Goal: Transaction & Acquisition: Obtain resource

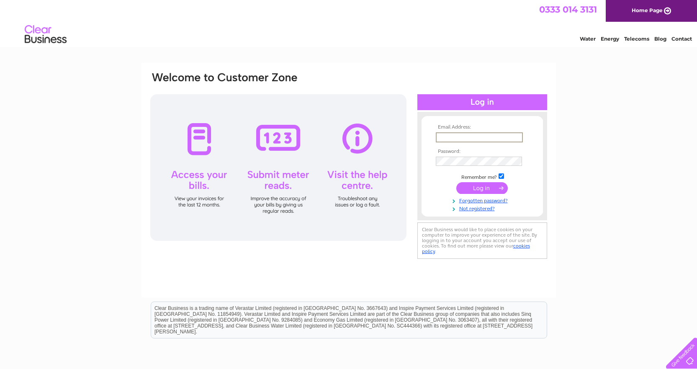
paste input "[PERSON_NAME][EMAIL_ADDRESS][DOMAIN_NAME]"
type input "[PERSON_NAME][EMAIL_ADDRESS][DOMAIN_NAME]"
click at [456, 182] on input "submit" at bounding box center [481, 188] width 51 height 12
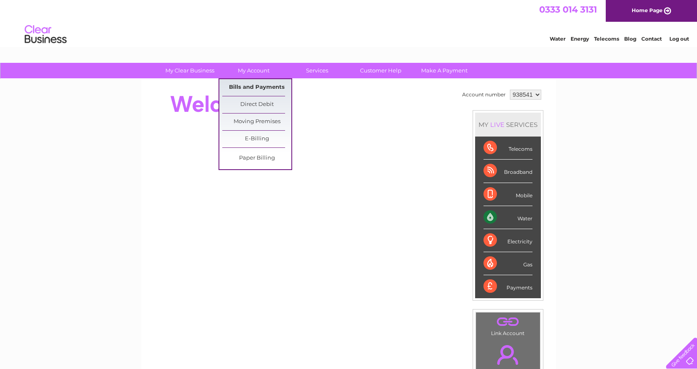
click at [249, 85] on link "Bills and Payments" at bounding box center [256, 87] width 69 height 17
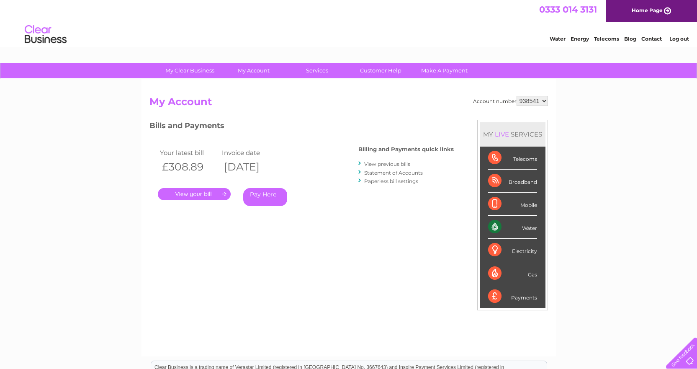
click at [217, 191] on link "." at bounding box center [194, 194] width 73 height 12
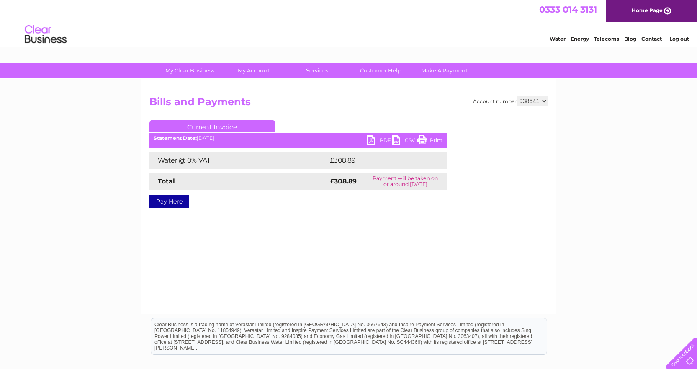
click at [372, 139] on link "PDF" at bounding box center [379, 141] width 25 height 12
click at [200, 136] on div "Statement Date: 02/10/2025" at bounding box center [297, 138] width 297 height 6
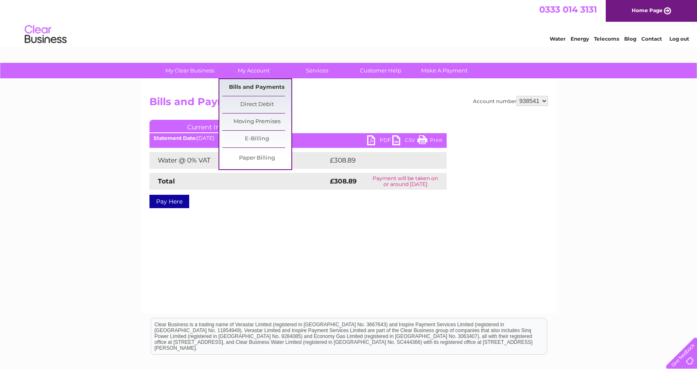
click at [246, 85] on link "Bills and Payments" at bounding box center [256, 87] width 69 height 17
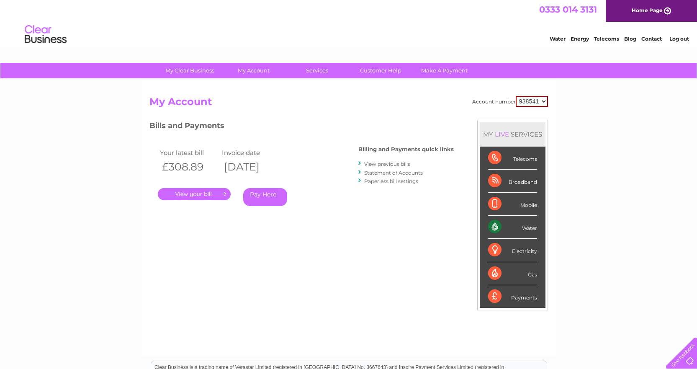
click at [397, 164] on link "View previous bills" at bounding box center [387, 164] width 46 height 6
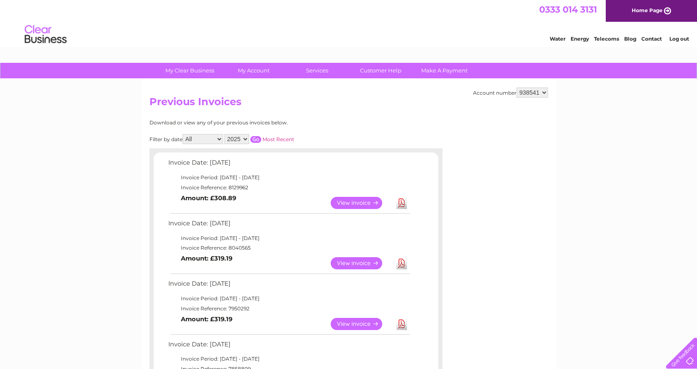
click at [402, 264] on link "Download" at bounding box center [401, 263] width 10 height 12
click at [683, 39] on link "Log out" at bounding box center [679, 39] width 20 height 6
